Goal: Find specific page/section: Find specific page/section

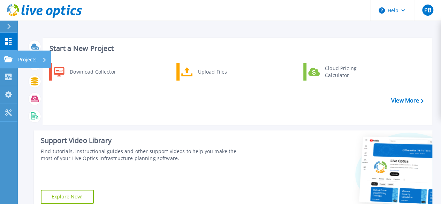
click at [12, 61] on icon at bounding box center [8, 59] width 8 height 6
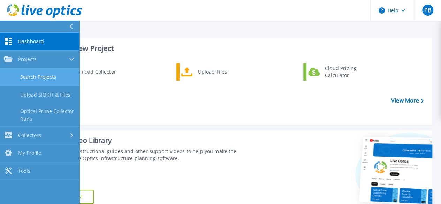
click at [38, 79] on link "Search Projects" at bounding box center [40, 77] width 80 height 18
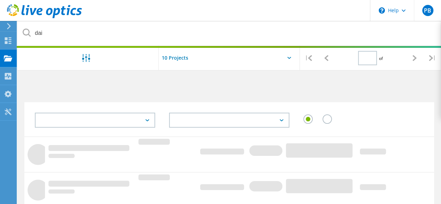
type input "1"
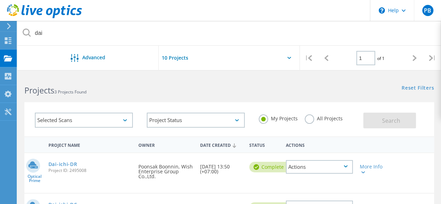
scroll to position [35, 0]
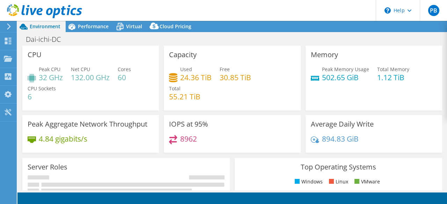
select select "USD"
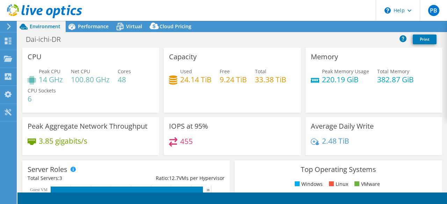
select select "USD"
